Goal: Task Accomplishment & Management: Complete application form

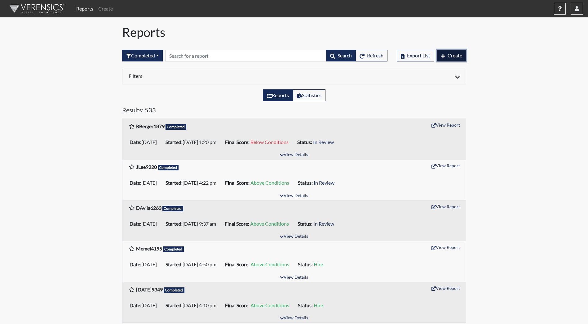
click at [451, 55] on span "Create" at bounding box center [455, 55] width 15 height 6
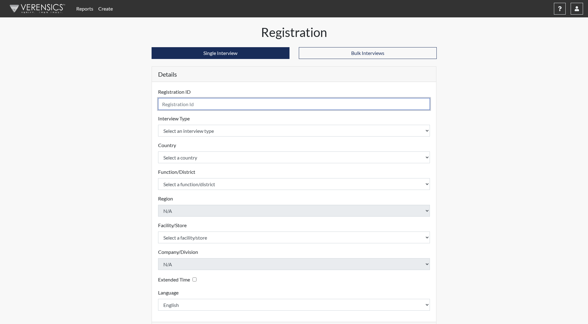
click at [247, 106] on input "text" at bounding box center [294, 104] width 272 height 12
type input "K"
type input "JDirk0453"
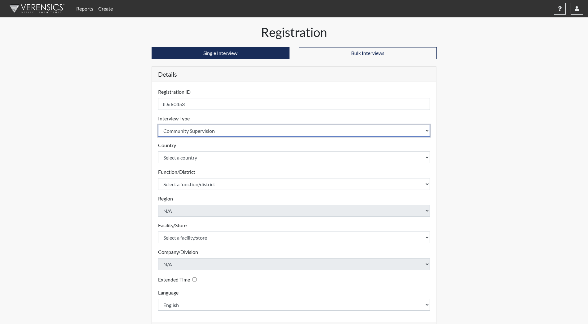
select select "ff733e93-e1bf-11ea-9c9f-0eff0cf7eb8f"
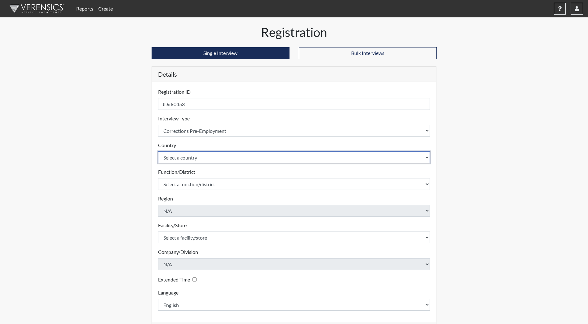
select select "united-states-of-[GEOGRAPHIC_DATA]"
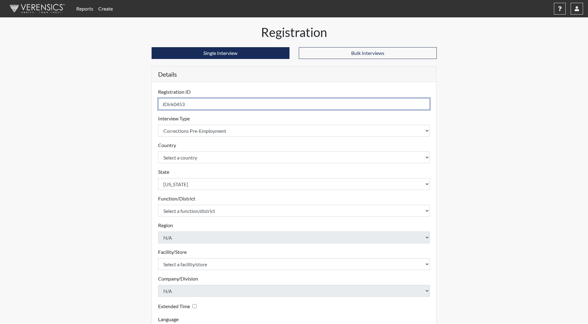
drag, startPoint x: 247, startPoint y: 106, endPoint x: 300, endPoint y: 64, distance: 68.3
click at [259, 104] on input "JDirk0453" at bounding box center [294, 104] width 272 height 12
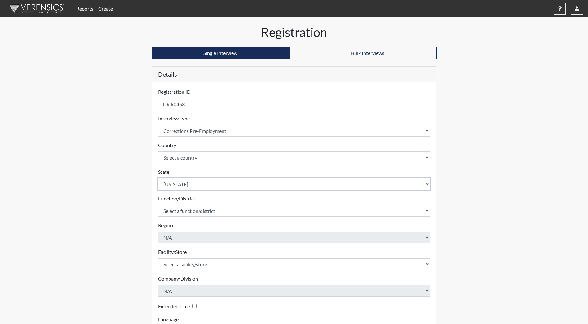
click at [240, 184] on select "Select a state [US_STATE] [US_STATE] [US_STATE] [US_STATE] [US_STATE] [US_STATE…" at bounding box center [294, 184] width 272 height 12
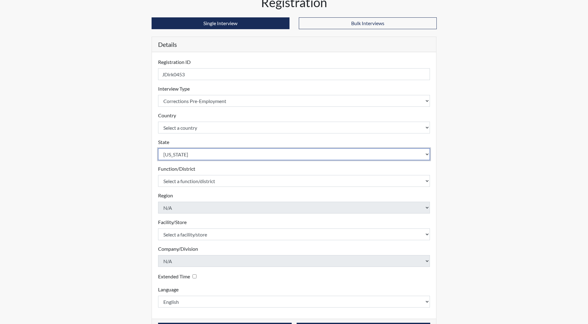
scroll to position [52, 0]
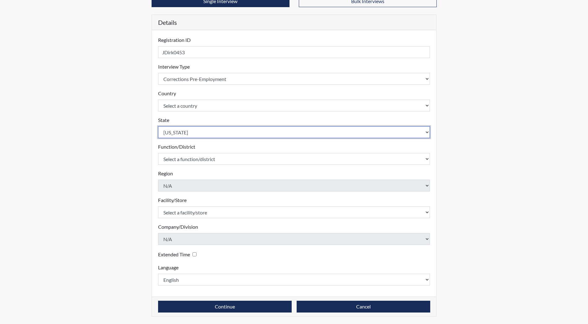
click at [234, 135] on select "Select a state [US_STATE] [US_STATE] [US_STATE] [US_STATE] [US_STATE] [US_STATE…" at bounding box center [294, 132] width 272 height 12
select select "ND"
click at [158, 126] on select "Select a state [US_STATE] [US_STATE] [US_STATE] [US_STATE] [US_STATE] [US_STATE…" at bounding box center [294, 132] width 272 height 12
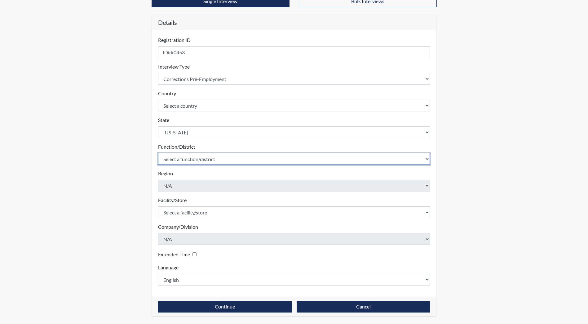
click at [219, 161] on select "Select a function/district Central Office/530 DJS Community/224 HRCC/516 YCC/223" at bounding box center [294, 159] width 272 height 12
select select "17278a28-88f2-451b-88c6-abd062a7d9f8"
click at [158, 153] on select "Select a function/district Central Office/530 DJS Community/224 HRCC/516 YCC/223" at bounding box center [294, 159] width 272 height 12
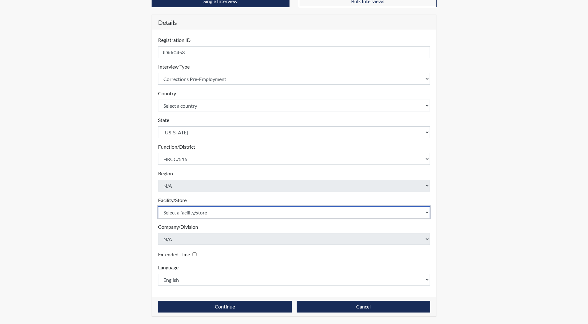
click at [210, 213] on select "Select a facility/store [GEOGRAPHIC_DATA]" at bounding box center [294, 212] width 272 height 12
select select "2d43571e-d9f9-4166-9f62-a2080a89b4b4"
click at [158, 206] on select "Select a facility/store [GEOGRAPHIC_DATA]" at bounding box center [294, 212] width 272 height 12
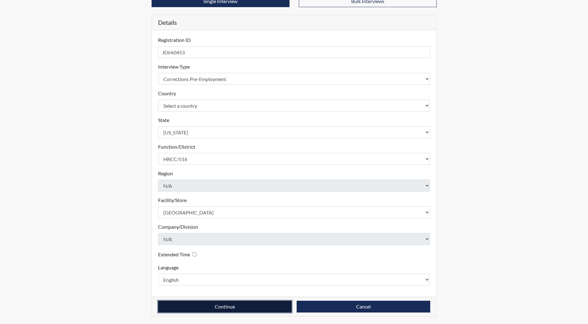
click at [207, 306] on button "Continue" at bounding box center [225, 306] width 134 height 12
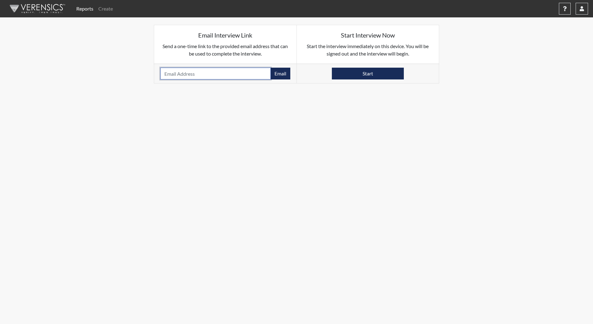
click at [214, 73] on input "email" at bounding box center [215, 74] width 110 height 12
type input "[EMAIL_ADDRESS][DOMAIN_NAME]"
click at [281, 76] on button "Email" at bounding box center [280, 74] width 20 height 12
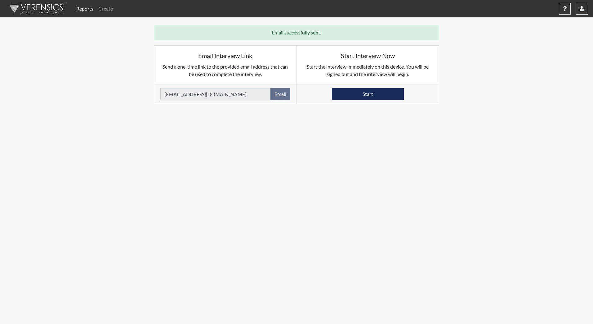
click at [51, 8] on img at bounding box center [36, 8] width 71 height 19
